Goal: Task Accomplishment & Management: Manage account settings

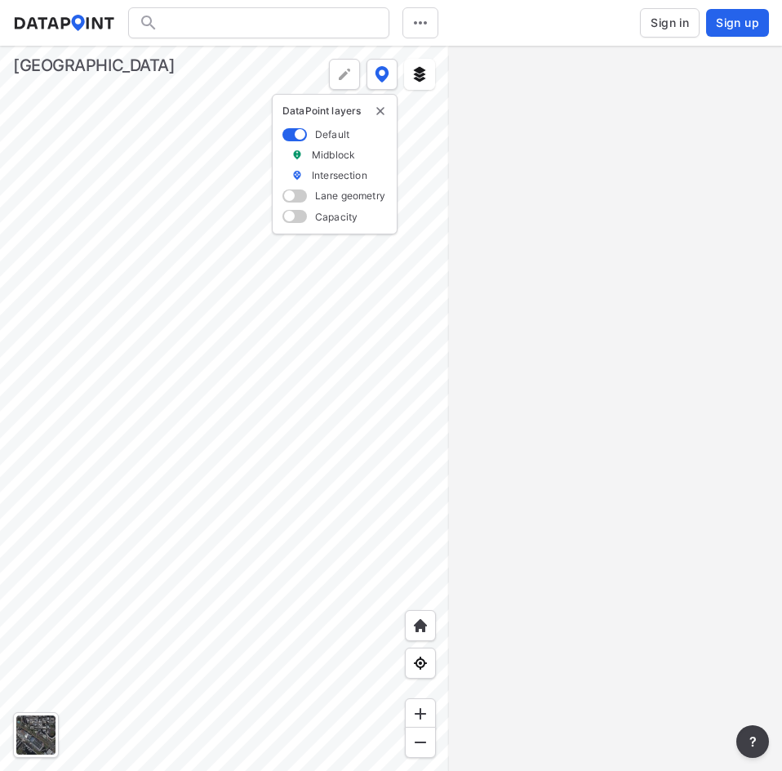
click at [652, 20] on span "Sign in" at bounding box center [670, 23] width 38 height 16
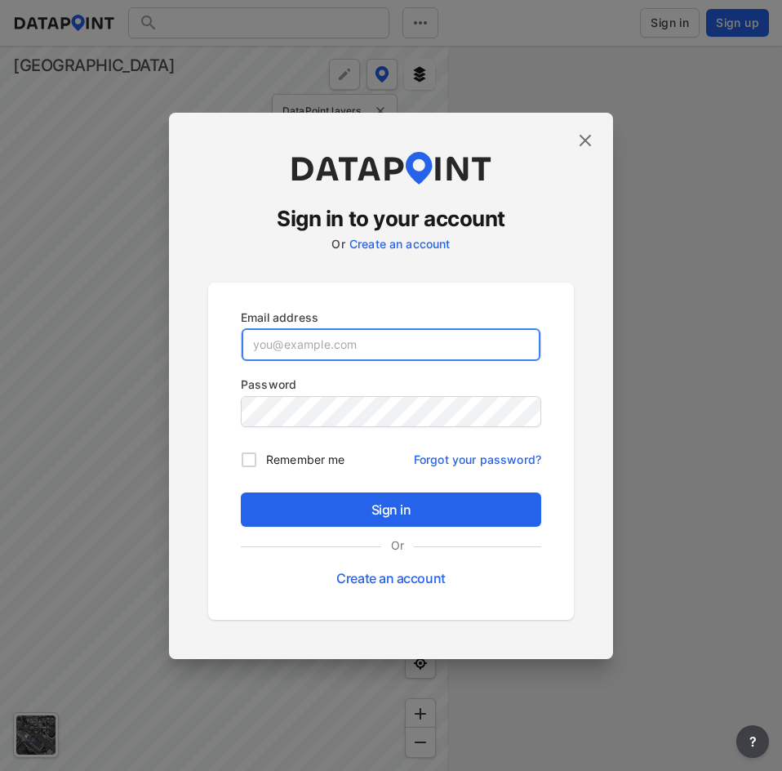
click at [397, 345] on input "email" at bounding box center [391, 344] width 299 height 33
paste input "[EMAIL_ADDRESS][DOMAIN_NAME]"
type input "[EMAIL_ADDRESS][DOMAIN_NAME]"
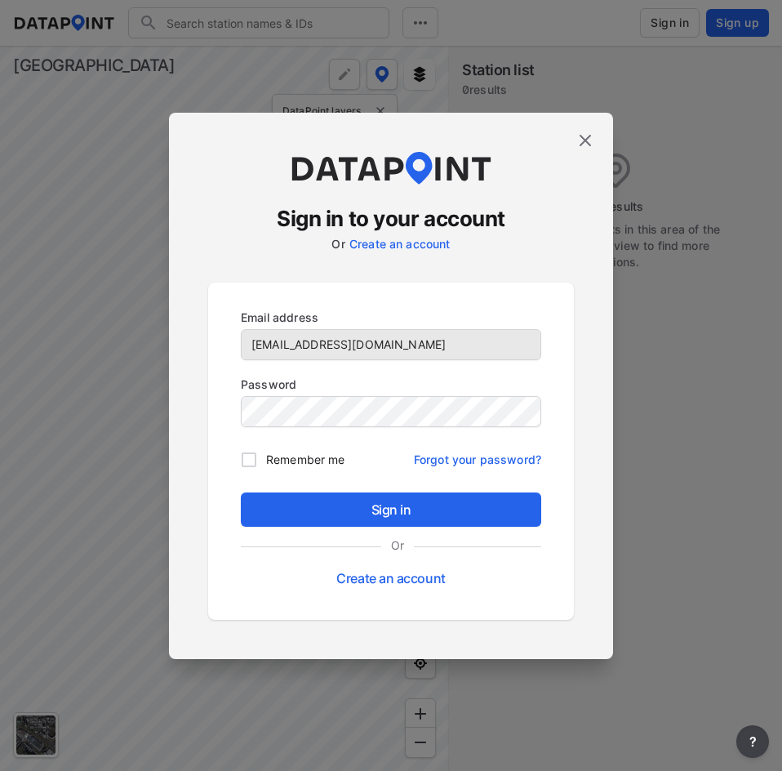
click at [309, 415] on div "Password" at bounding box center [391, 403] width 301 height 54
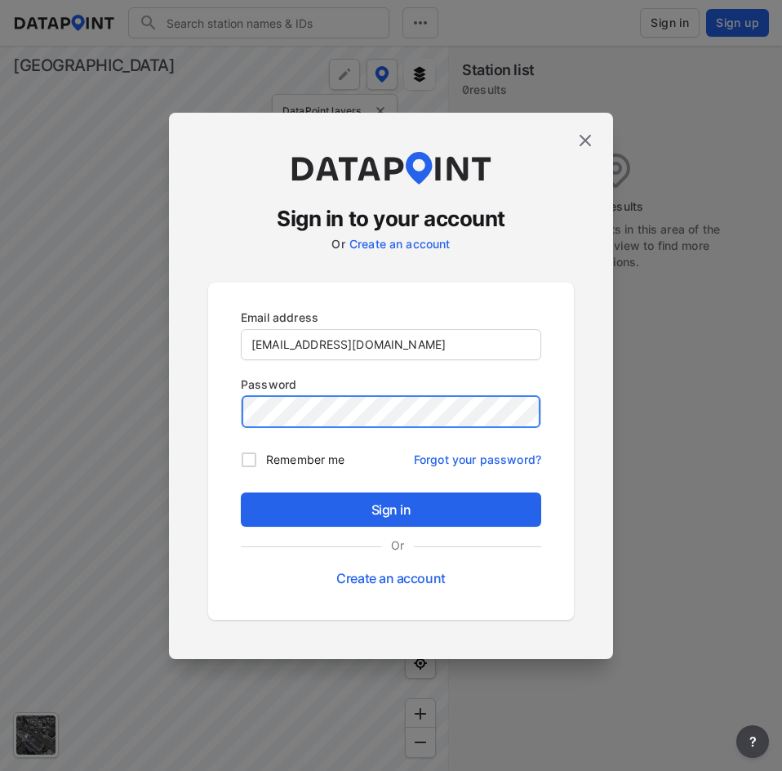
click at [241, 492] on button "Sign in" at bounding box center [391, 509] width 301 height 34
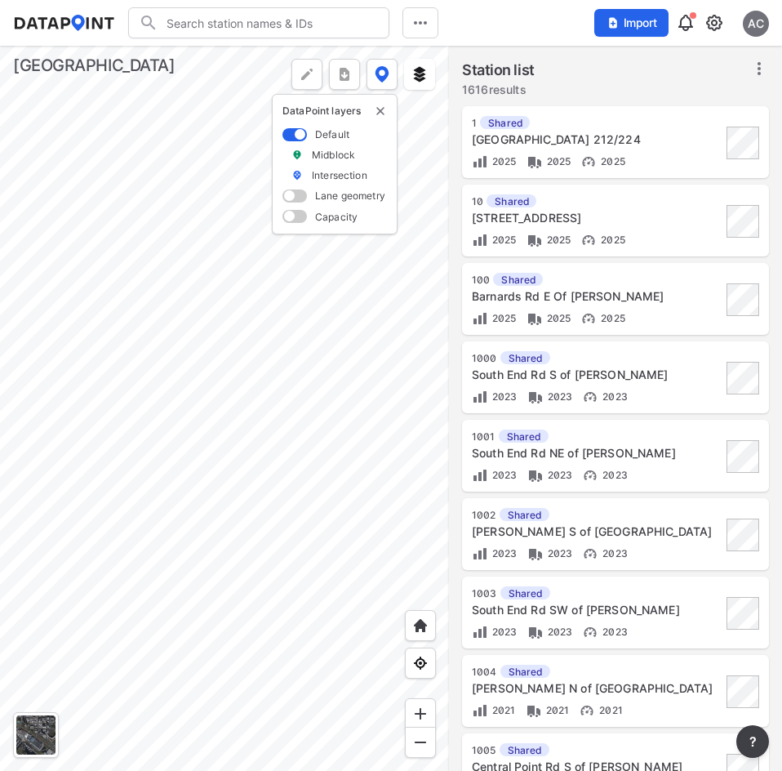
click at [710, 21] on img at bounding box center [715, 23] width 20 height 20
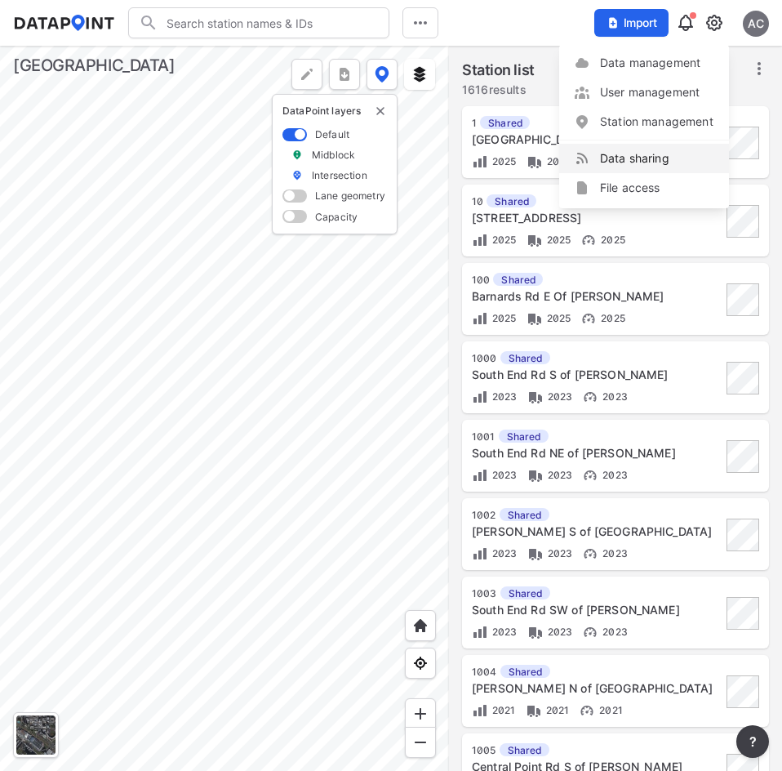
click at [630, 159] on link "Data sharing" at bounding box center [644, 158] width 140 height 16
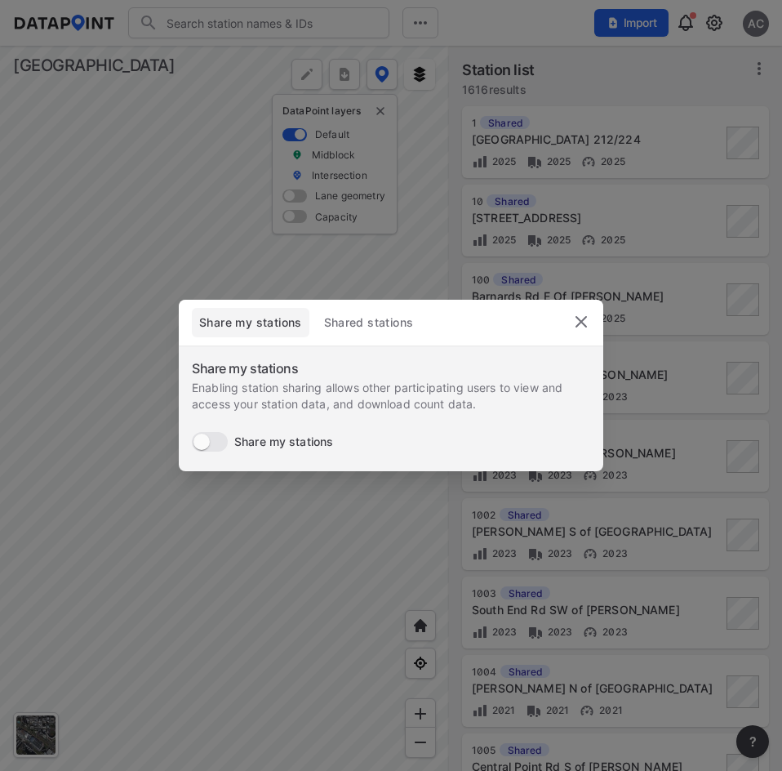
click at [391, 312] on button "Shared stations" at bounding box center [368, 322] width 105 height 29
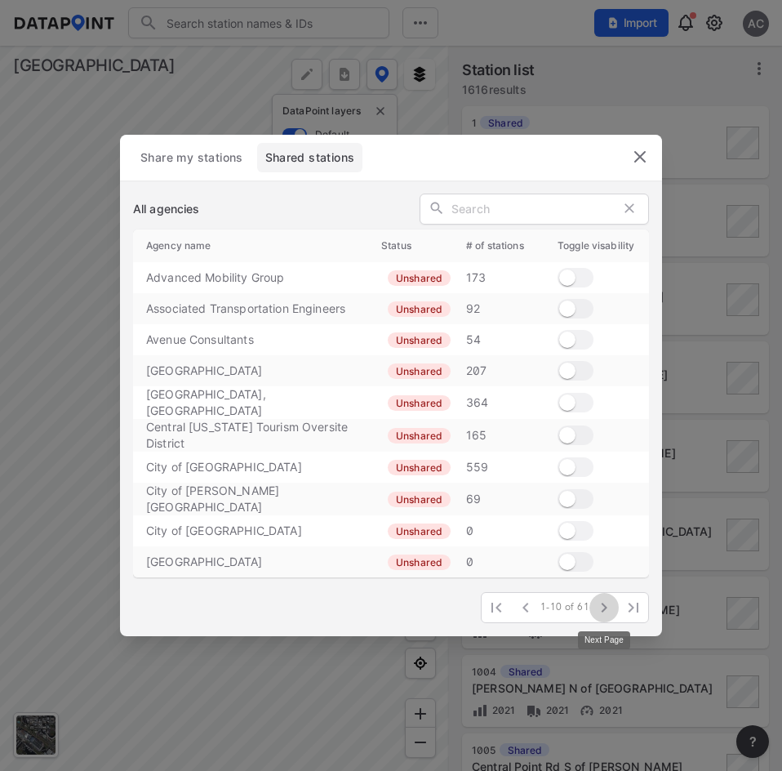
click at [603, 612] on icon "button" at bounding box center [604, 608] width 20 height 20
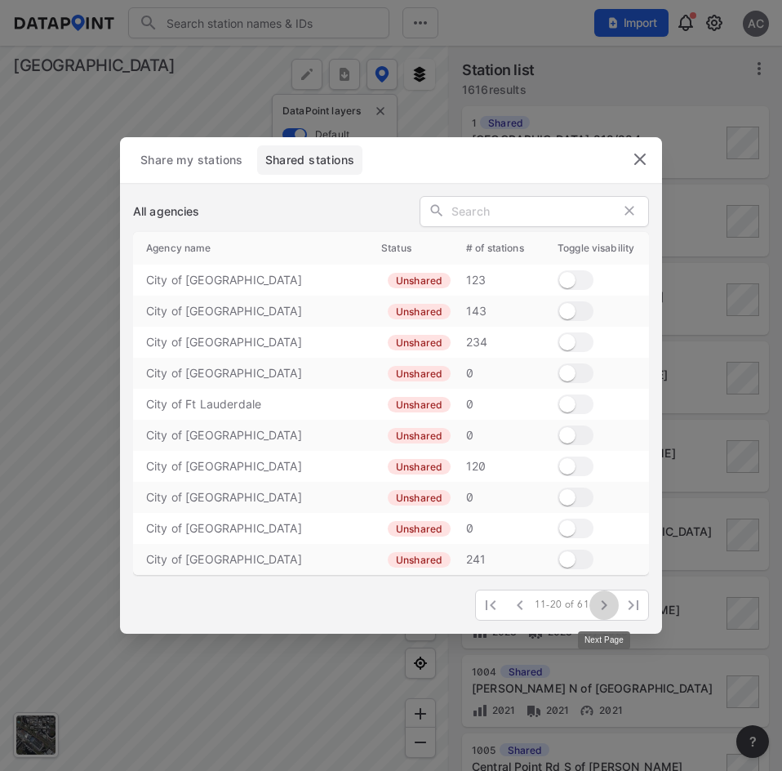
click at [601, 610] on icon "button" at bounding box center [604, 605] width 20 height 20
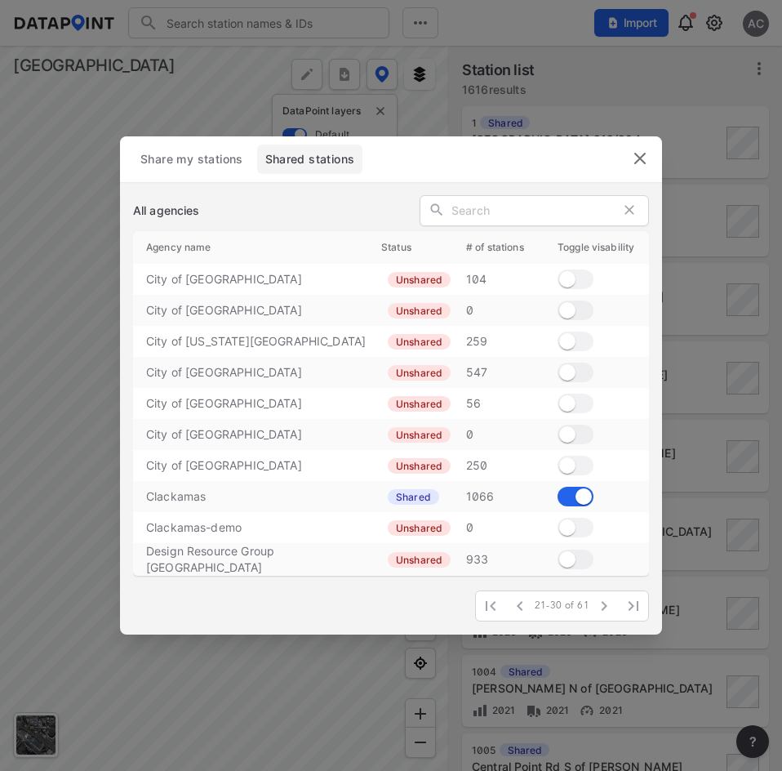
click at [574, 496] on input "checkbox" at bounding box center [583, 497] width 59 height 20
checkbox input "false"
click at [603, 611] on icon "button" at bounding box center [604, 606] width 20 height 20
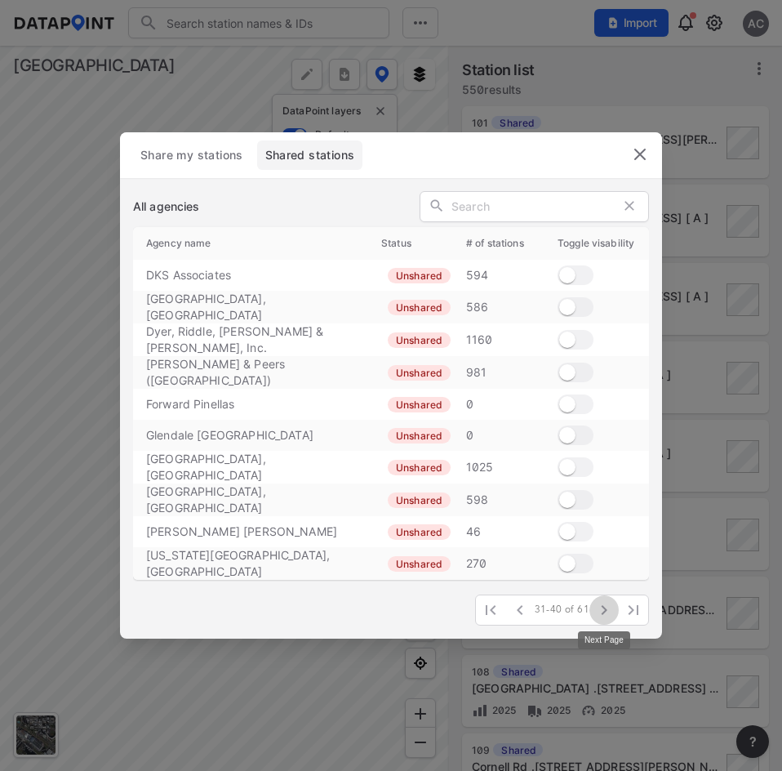
click at [603, 611] on icon "button" at bounding box center [604, 610] width 20 height 20
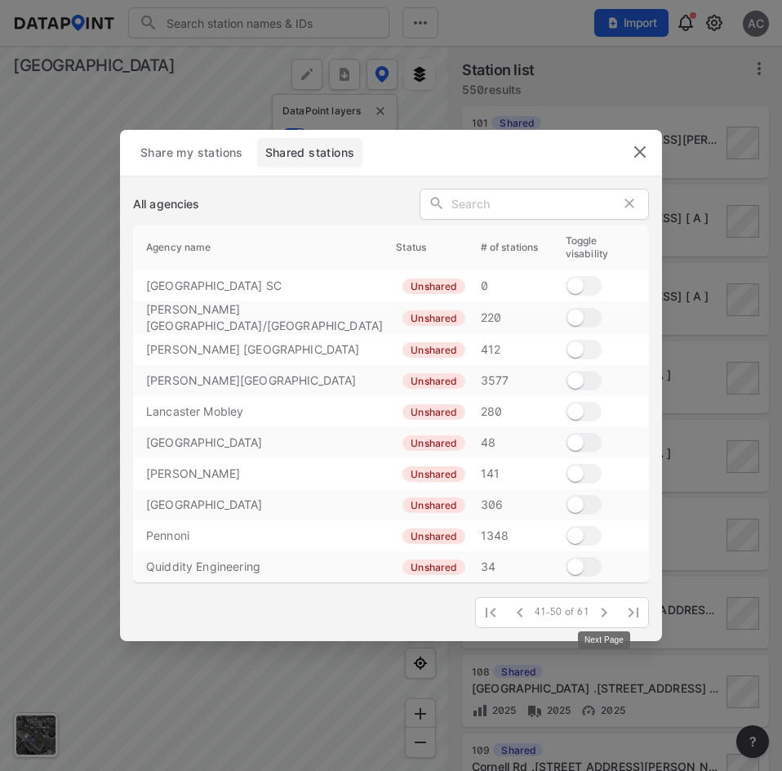
click at [603, 611] on icon "button" at bounding box center [604, 613] width 20 height 20
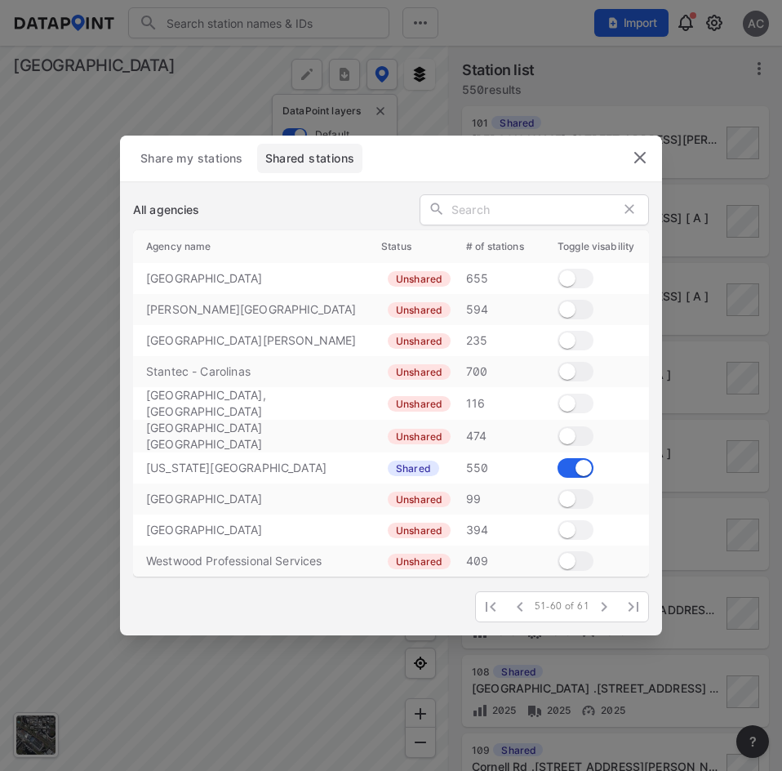
click at [570, 465] on input "checkbox" at bounding box center [583, 468] width 59 height 20
checkbox input "false"
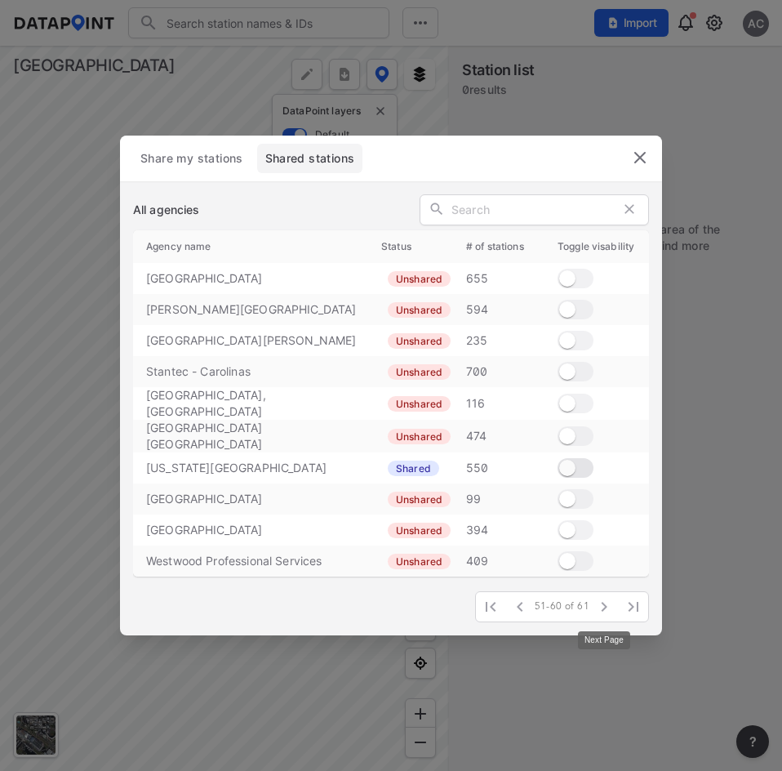
click at [599, 611] on icon "button" at bounding box center [604, 607] width 20 height 20
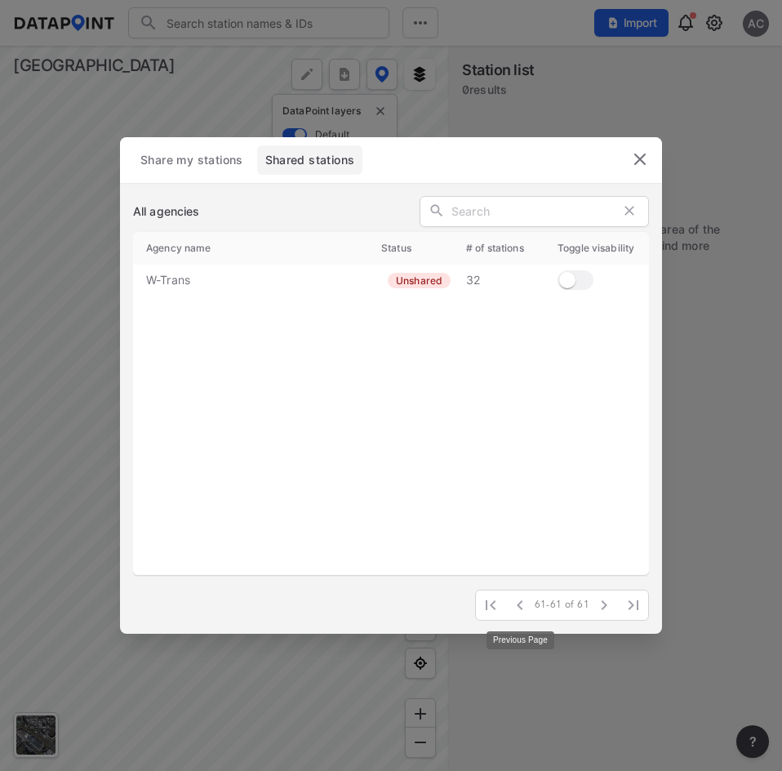
click at [519, 609] on icon "button" at bounding box center [520, 605] width 20 height 20
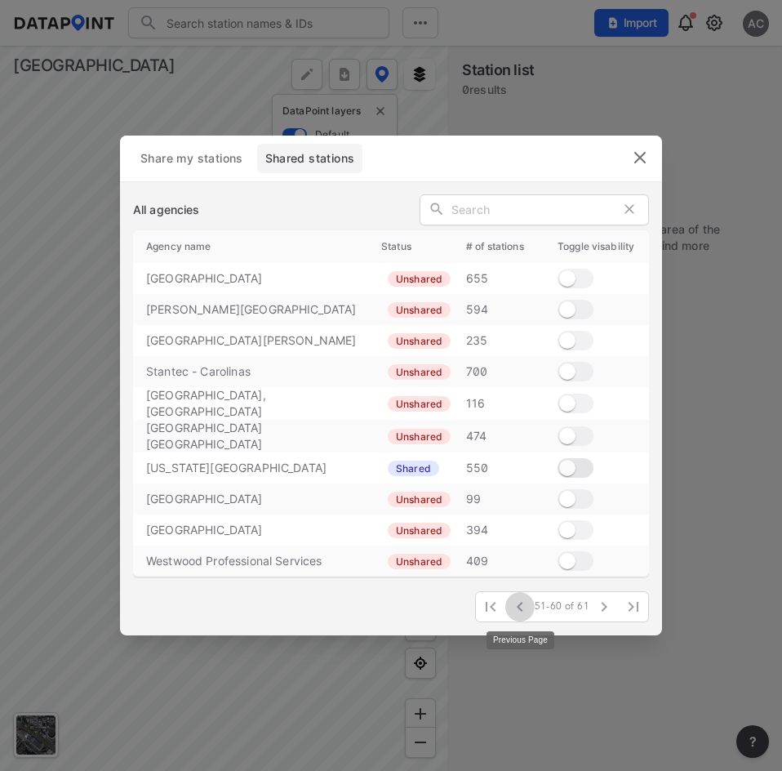
click at [519, 609] on icon "button" at bounding box center [520, 607] width 20 height 20
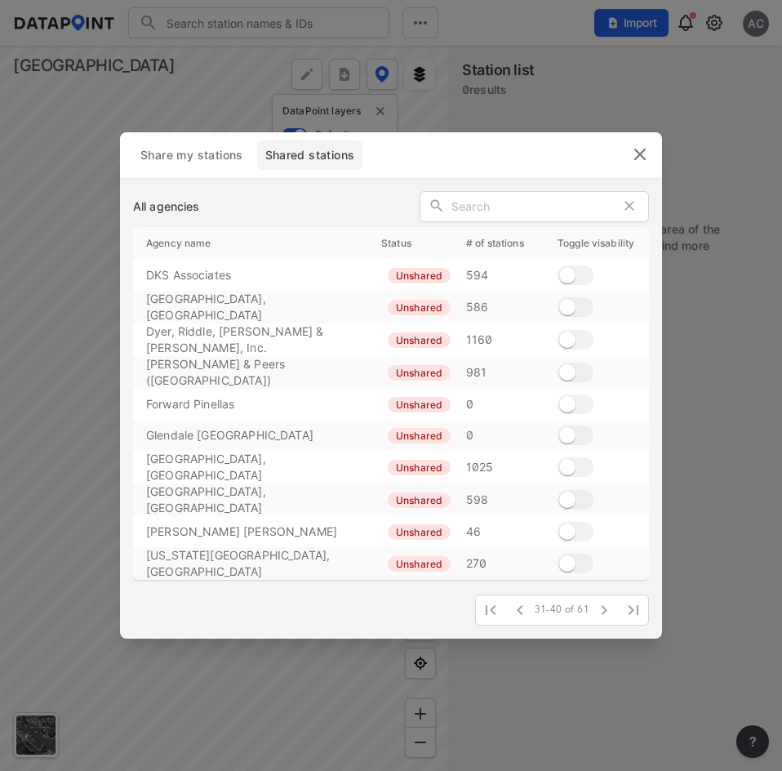
click at [519, 609] on icon "button" at bounding box center [520, 610] width 20 height 20
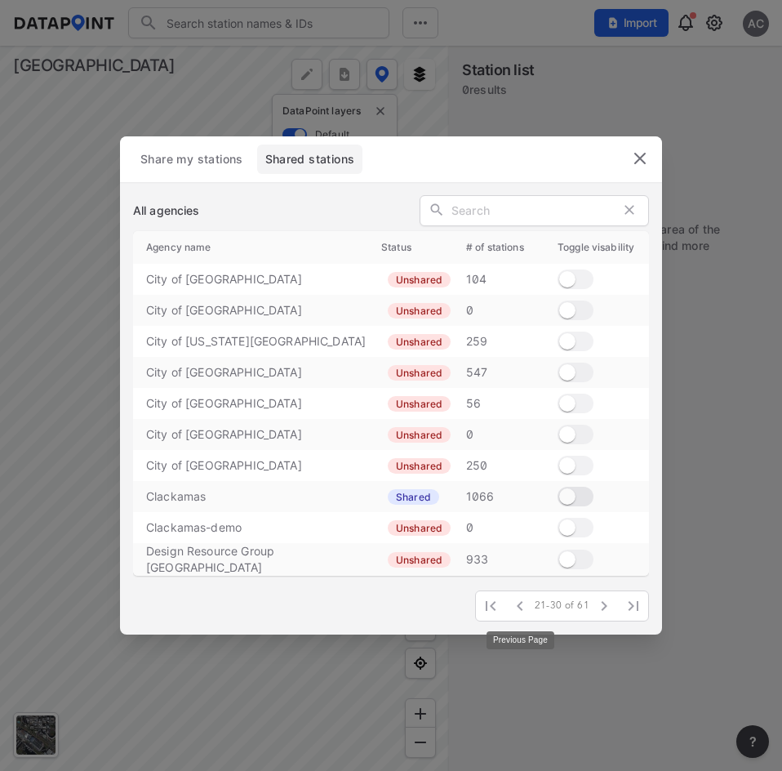
click at [519, 609] on icon "button" at bounding box center [520, 606] width 20 height 20
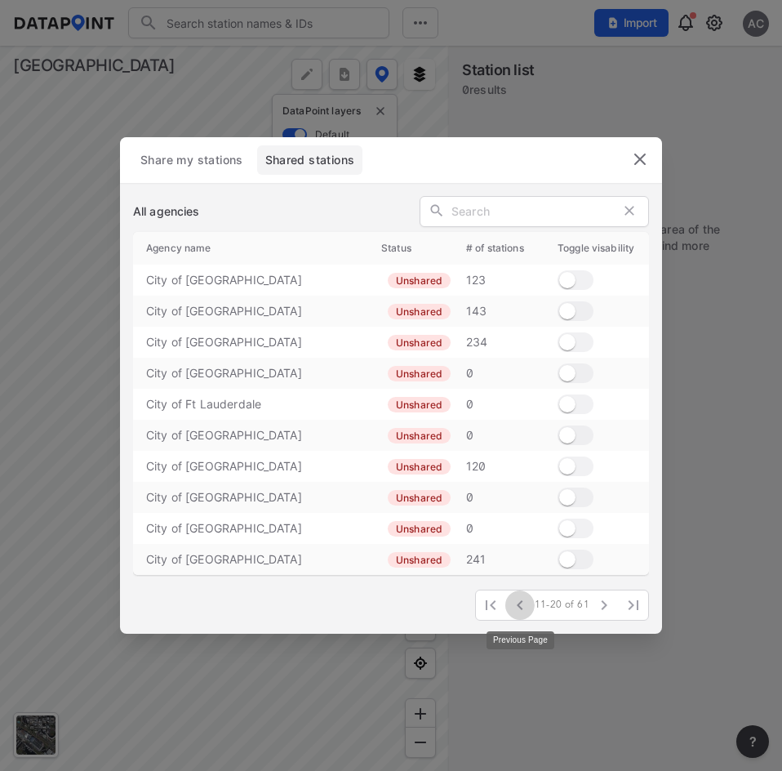
click at [519, 609] on icon "button" at bounding box center [520, 605] width 20 height 20
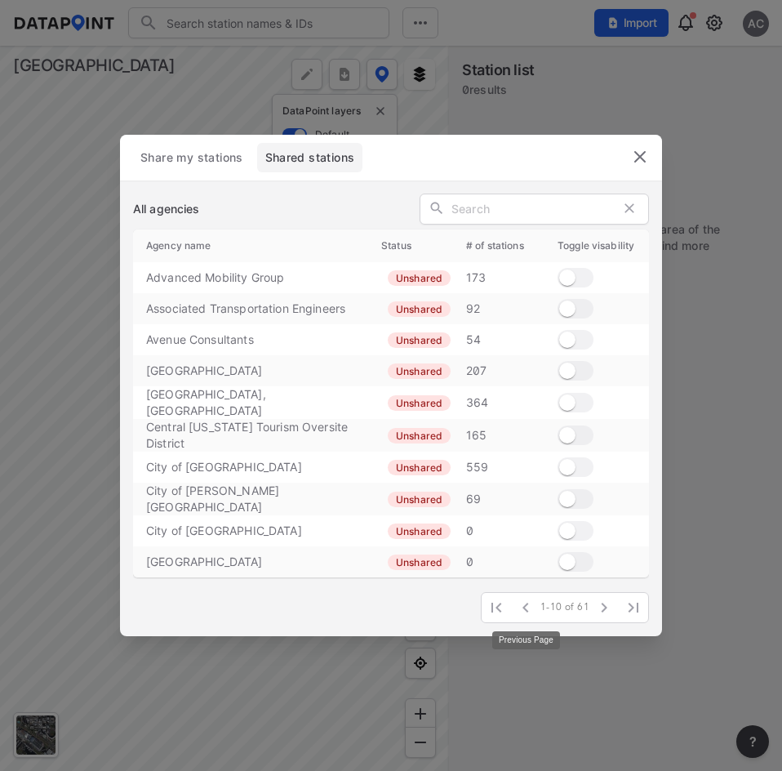
click at [519, 609] on span at bounding box center [525, 607] width 29 height 29
click at [188, 162] on span "Share my stations" at bounding box center [192, 157] width 105 height 16
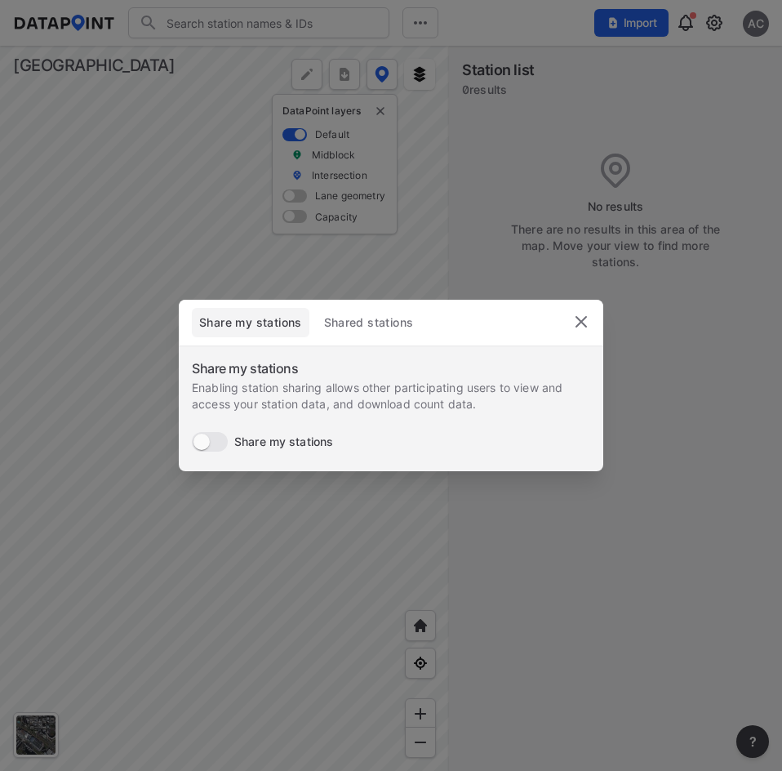
click at [587, 323] on img "delete" at bounding box center [582, 322] width 20 height 20
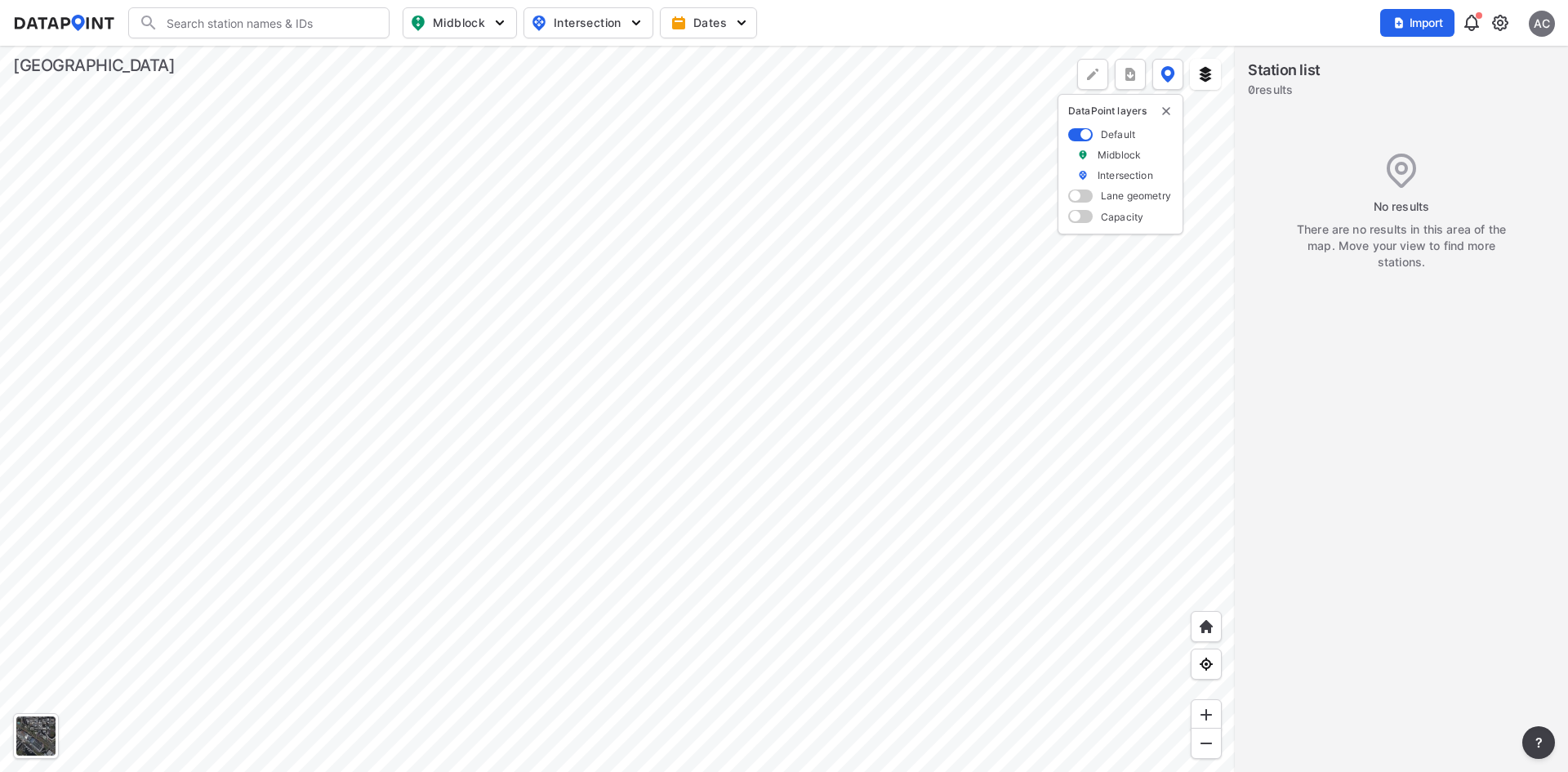
click at [1311, 303] on div at bounding box center [1401, 590] width 333 height 677
click at [1472, 25] on img at bounding box center [1472, 23] width 20 height 20
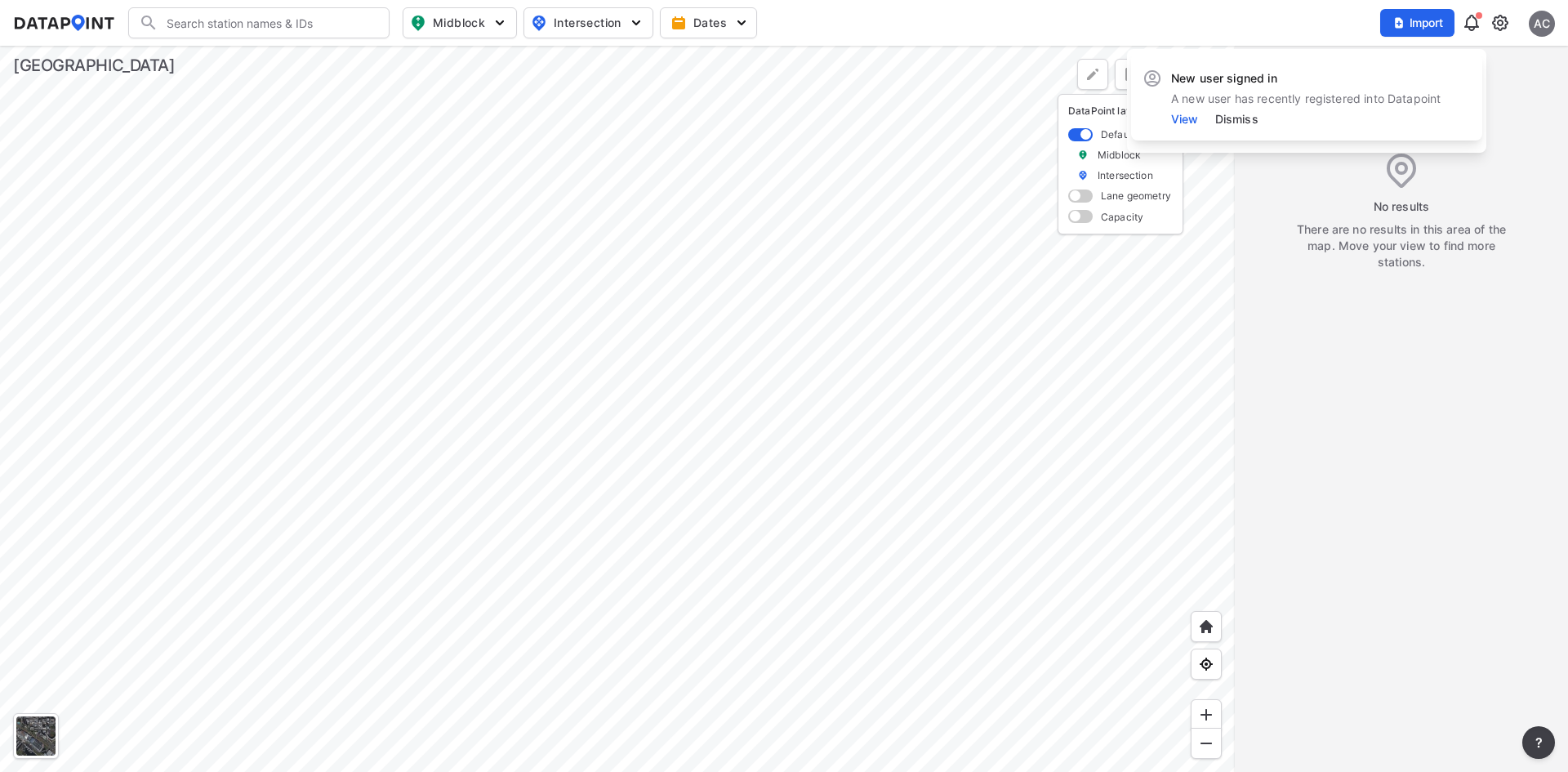
click at [1178, 127] on div "View Dismiss" at bounding box center [1305, 119] width 269 height 16
click at [1177, 121] on link "View" at bounding box center [1193, 119] width 44 height 14
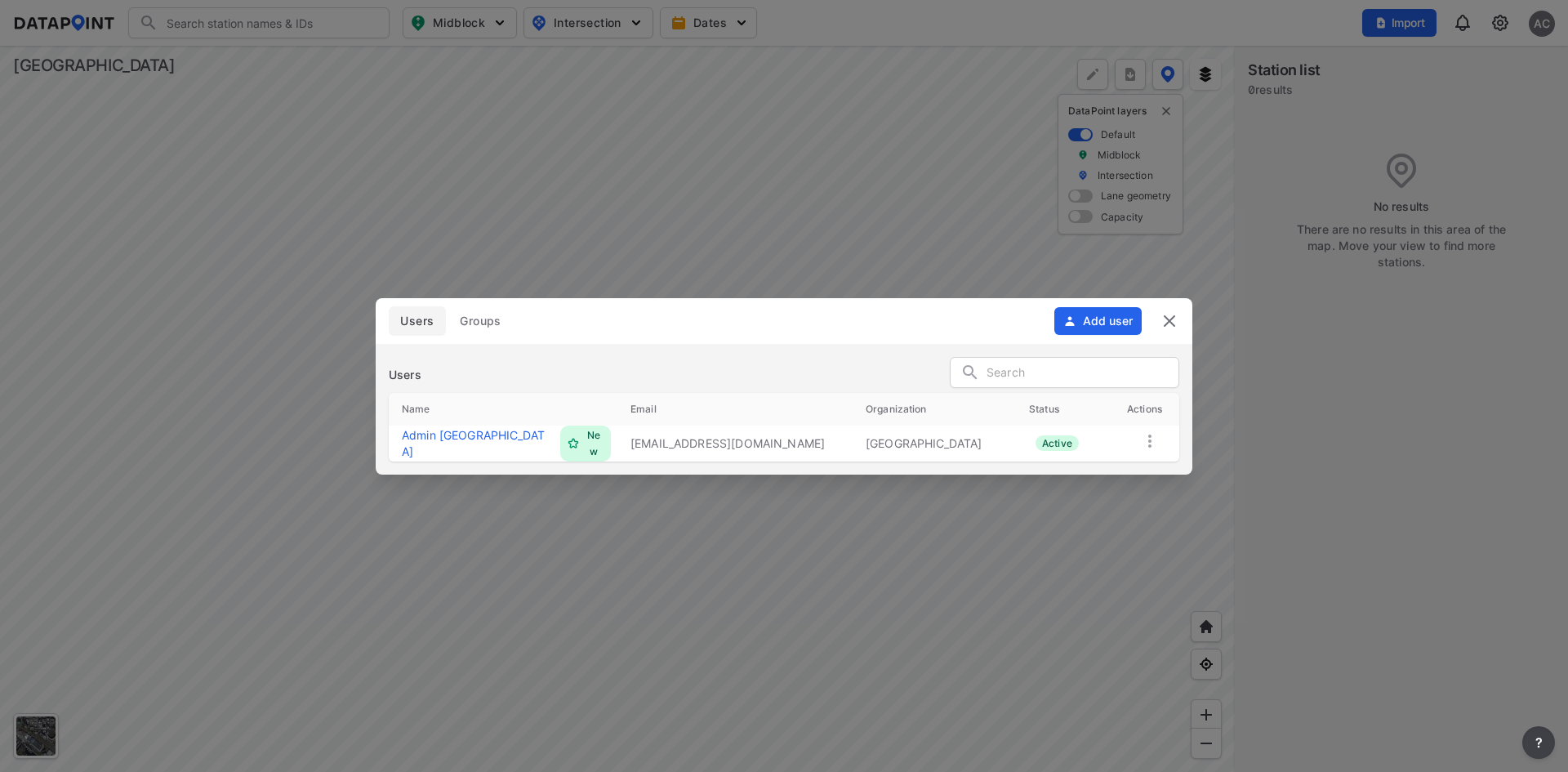
click at [1167, 325] on img at bounding box center [1170, 321] width 20 height 20
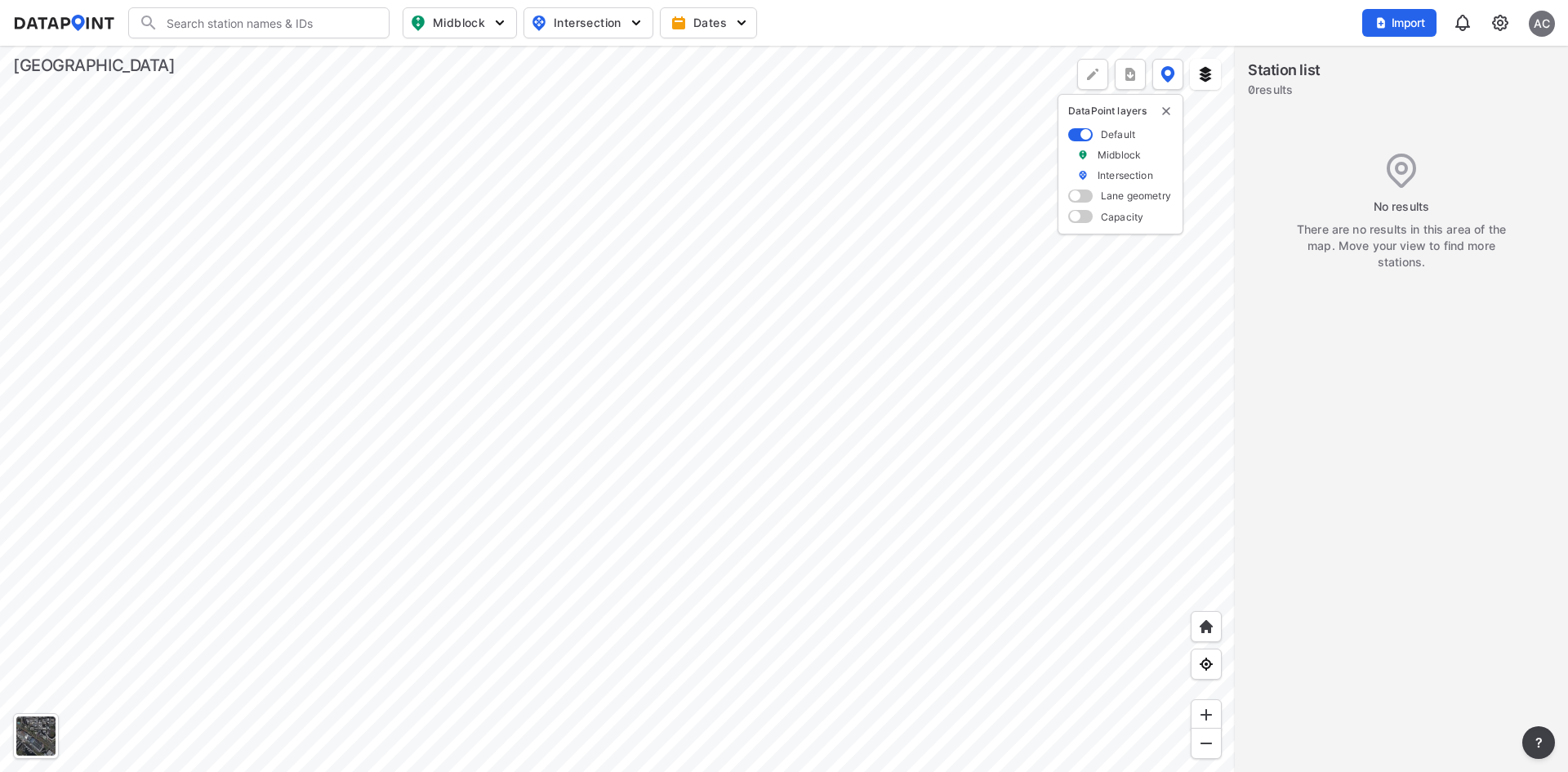
click at [1537, 17] on div "AC" at bounding box center [1542, 24] width 26 height 26
click at [1460, 99] on p "Log out" at bounding box center [1486, 93] width 137 height 29
click at [1451, 15] on span "Sign in" at bounding box center [1455, 23] width 38 height 16
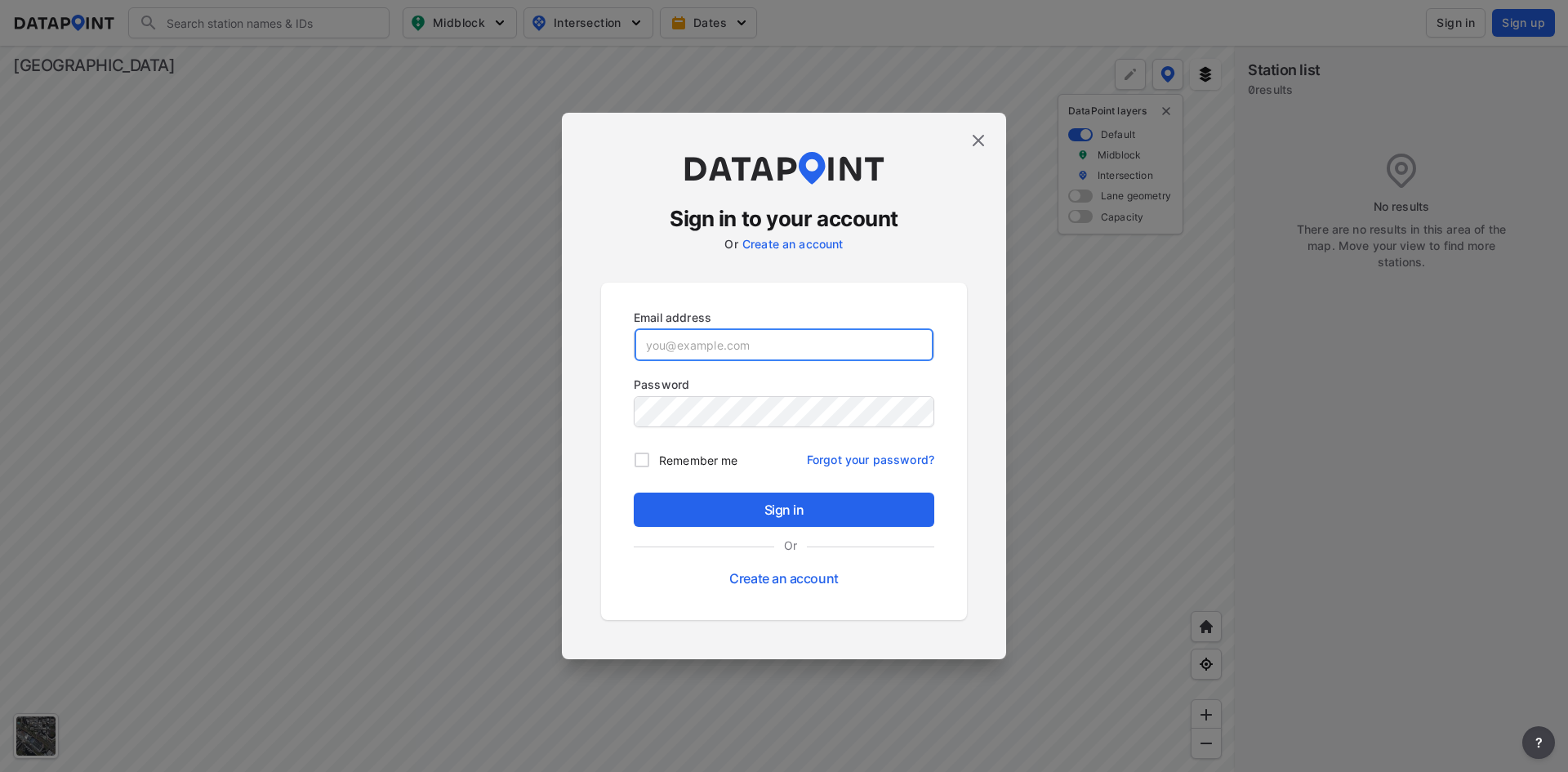
type input "adm_cobbcounty@data-point.io"
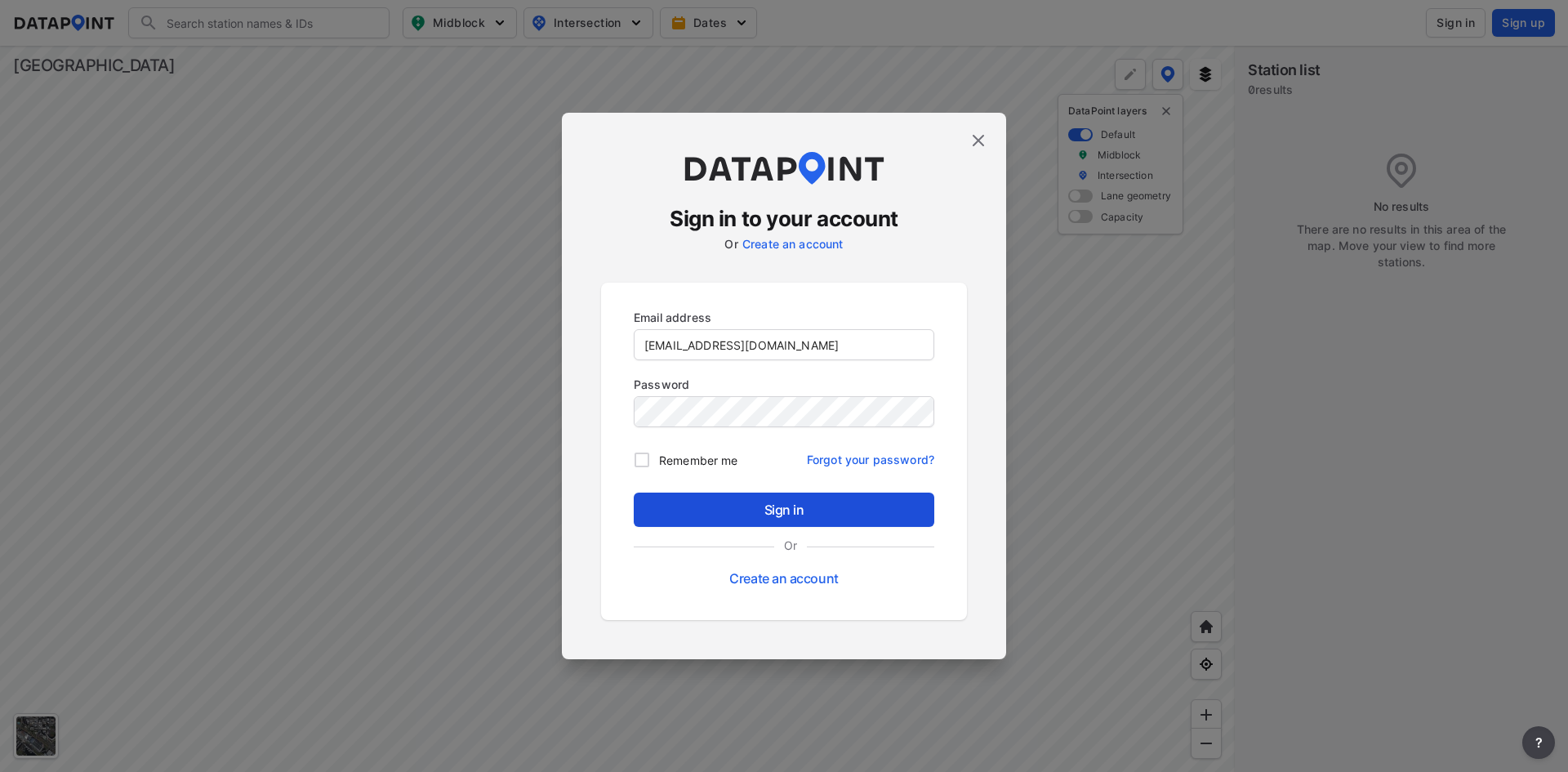
click at [714, 515] on span "Sign in" at bounding box center [784, 510] width 274 height 20
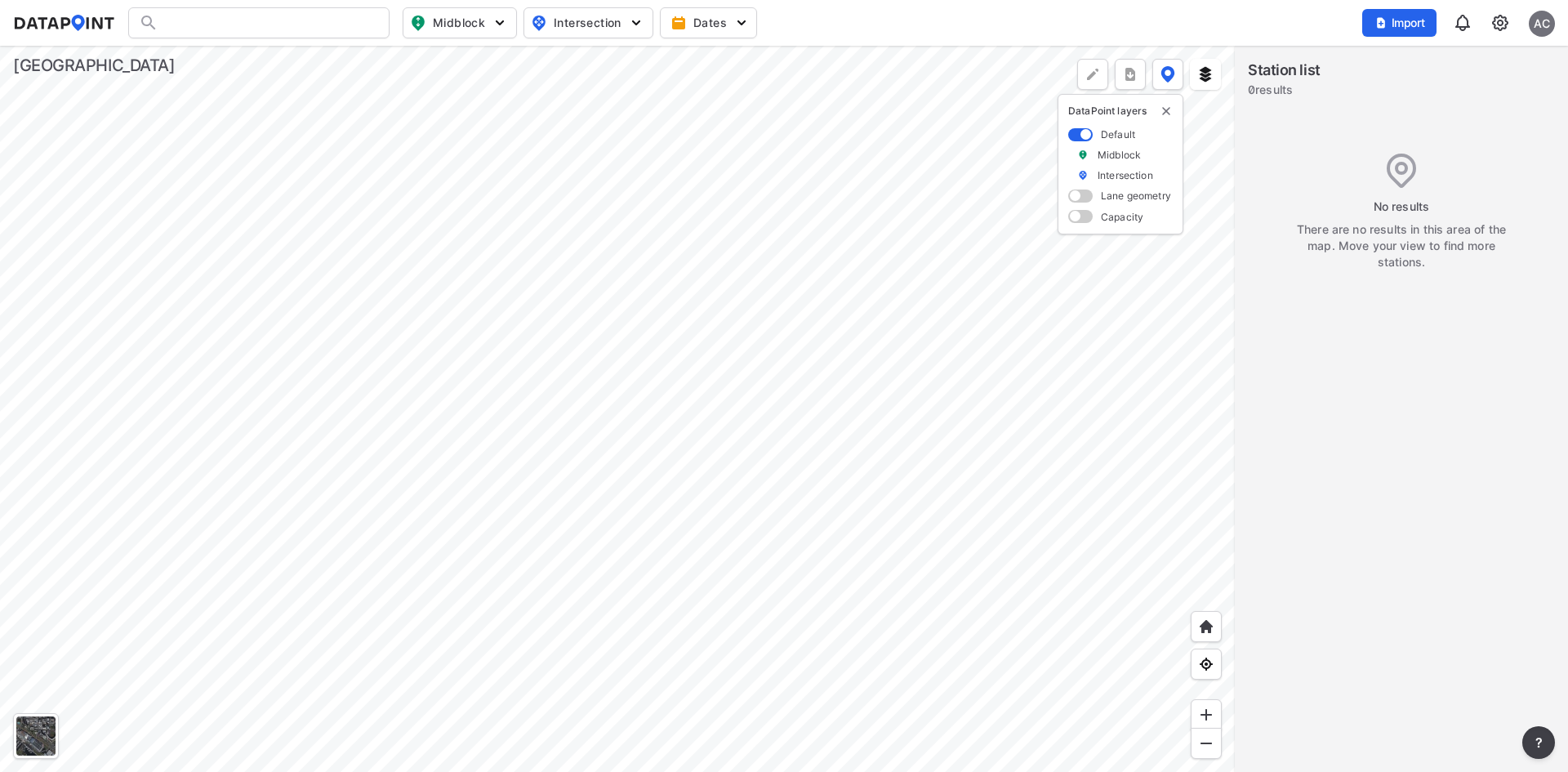
click at [1160, 112] on img "delete" at bounding box center [1166, 111] width 13 height 13
click at [820, 573] on div at bounding box center [617, 409] width 1235 height 726
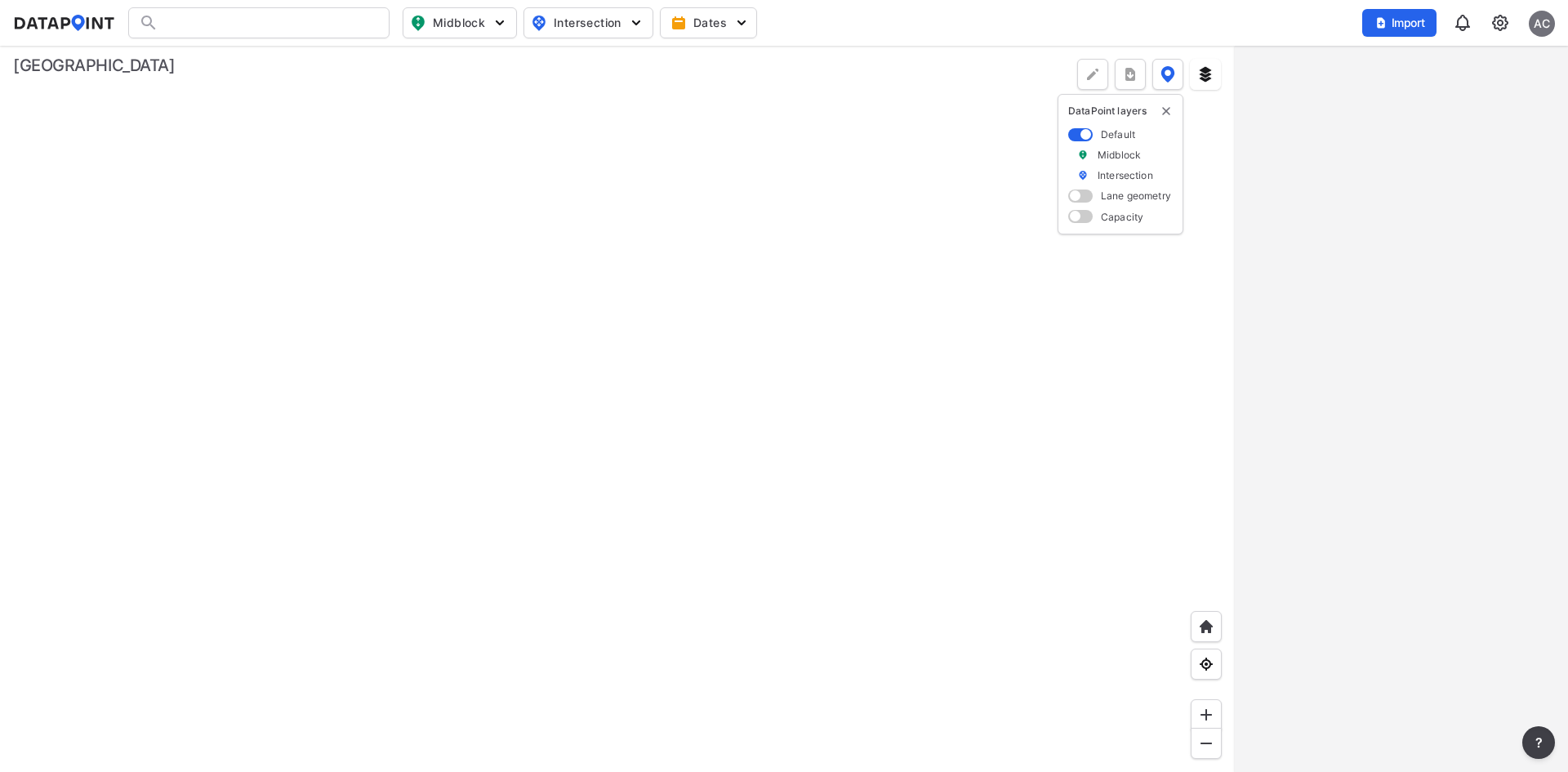
click at [1162, 109] on img "delete" at bounding box center [1166, 111] width 13 height 13
